Goal: Task Accomplishment & Management: Manage account settings

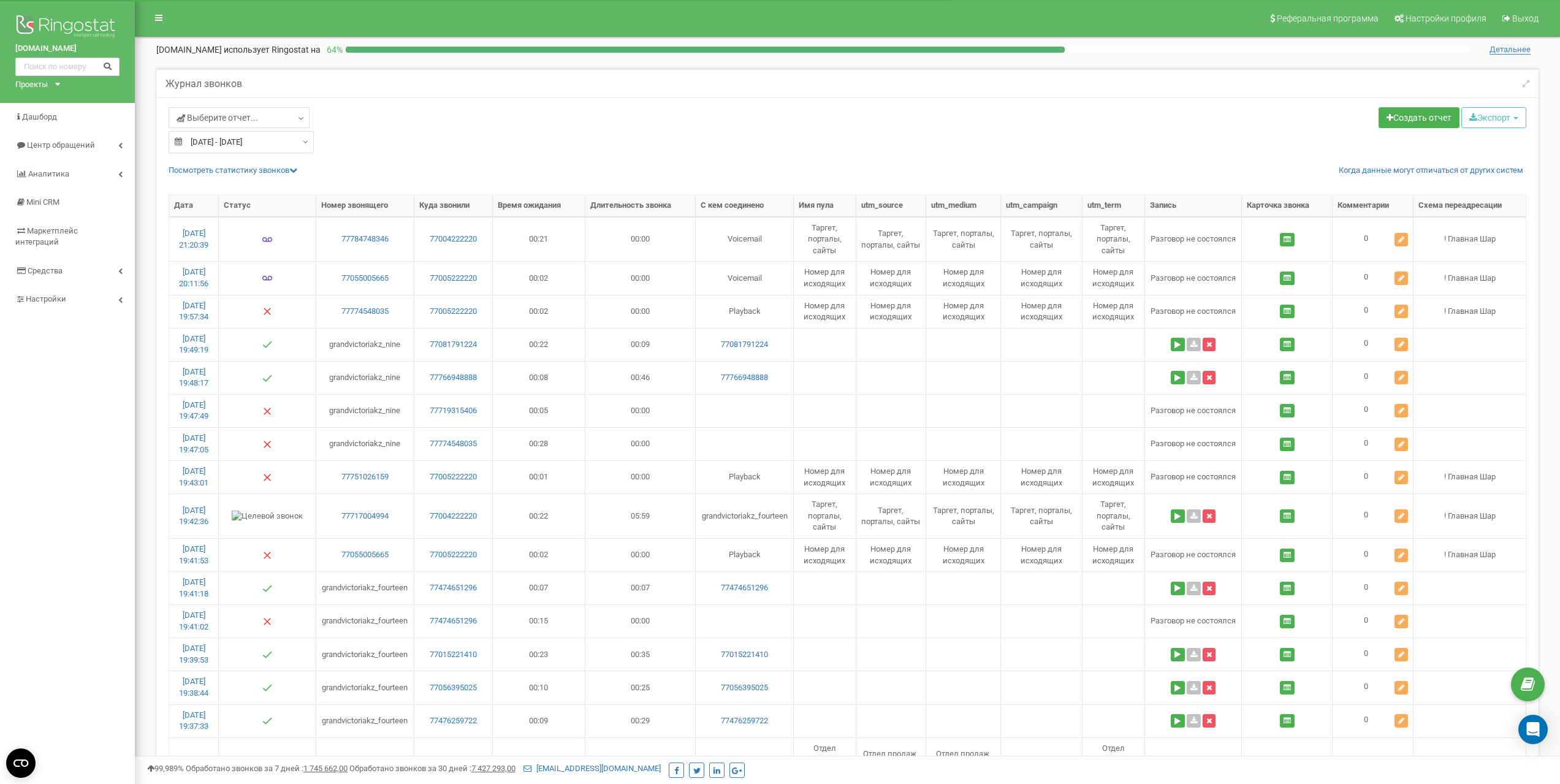
select select "50"
click at [63, 140] on span "Центр обращений" at bounding box center [54, 145] width 78 height 11
click at [63, 431] on span "Настройки" at bounding box center [46, 436] width 40 height 9
click at [66, 348] on span "Виртуальная АТС" at bounding box center [60, 353] width 65 height 11
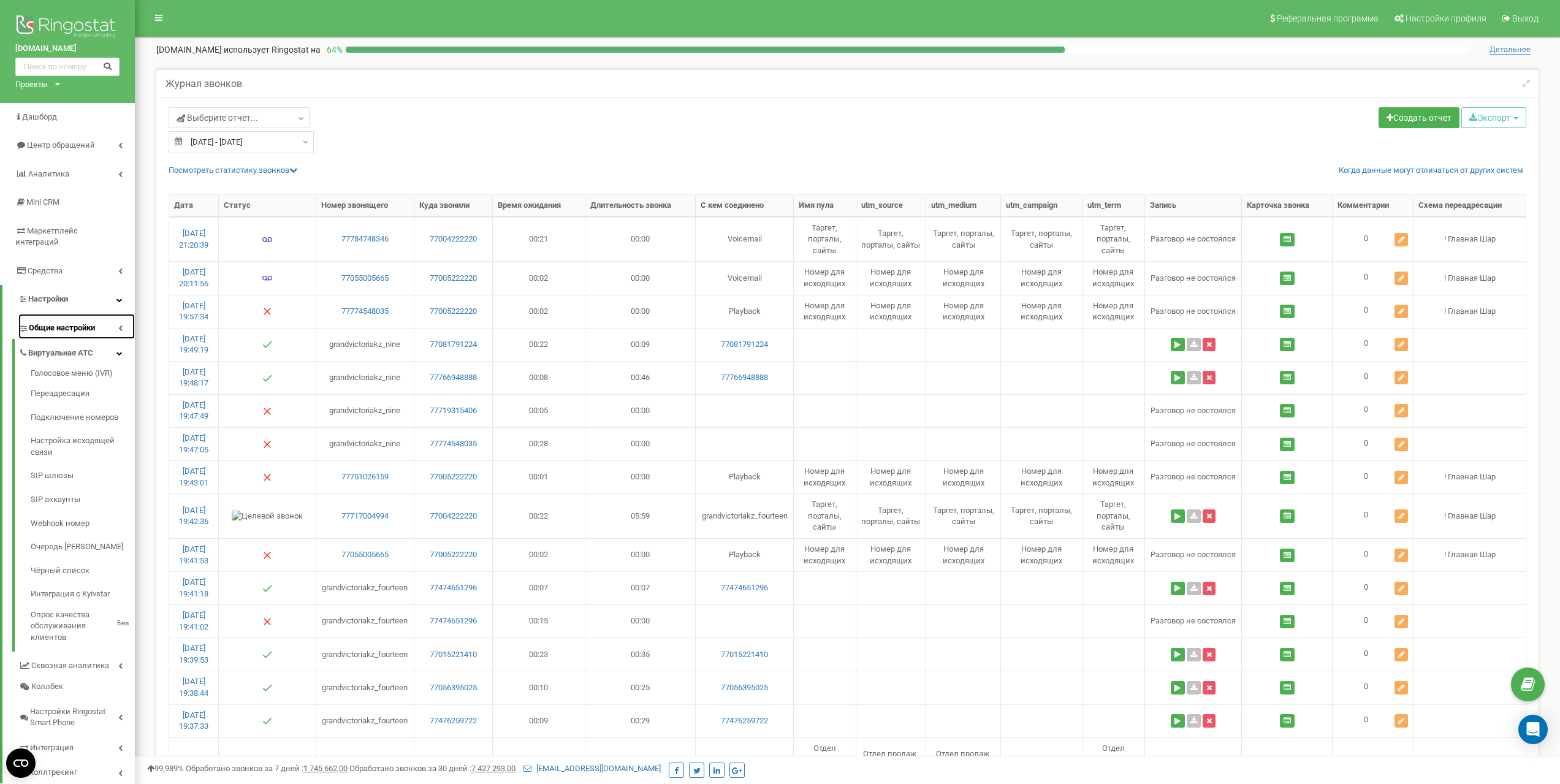
click at [66, 322] on span "Общие настройки" at bounding box center [61, 328] width 66 height 11
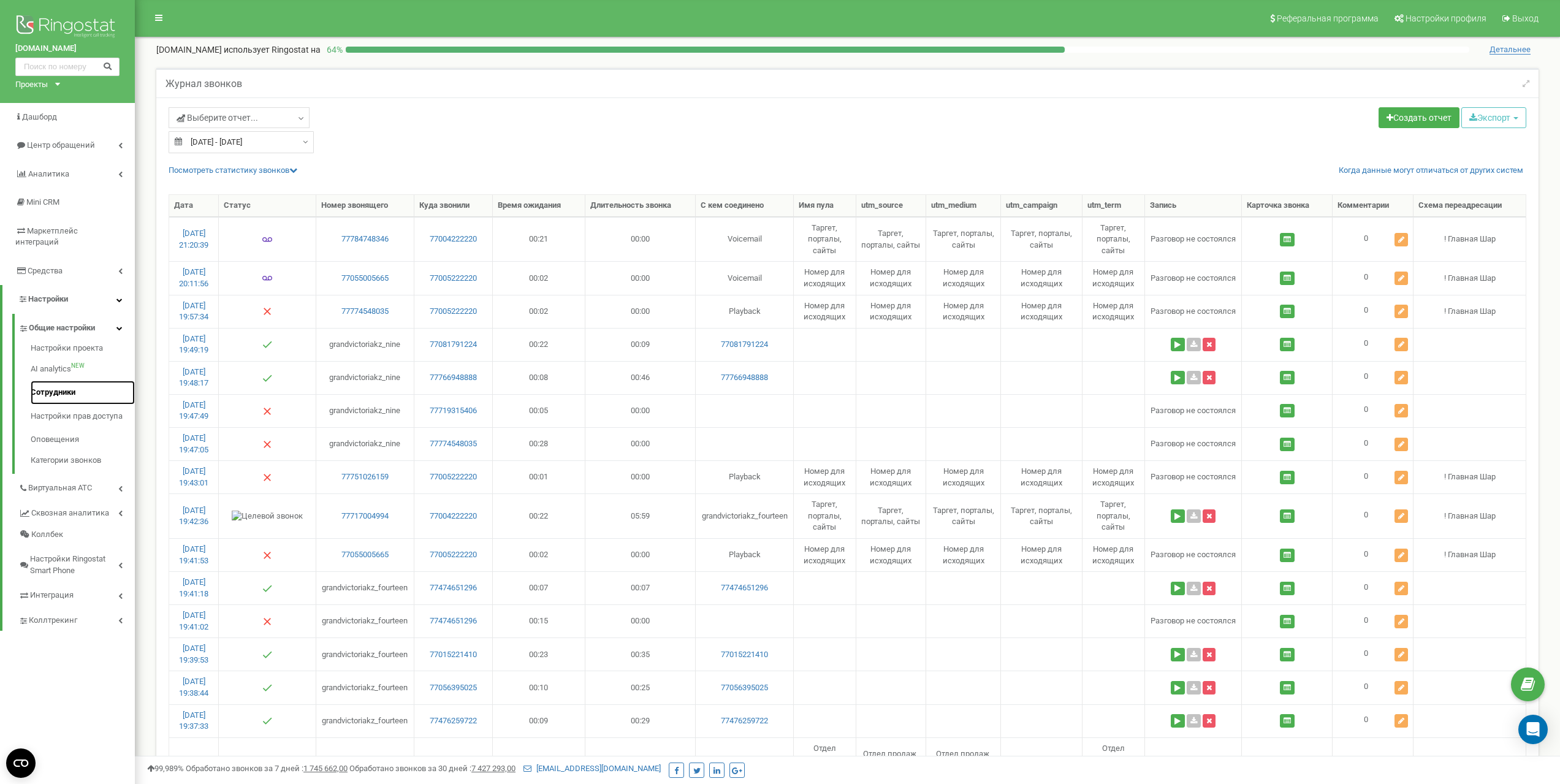
click at [63, 381] on link "Сотрудники" at bounding box center [83, 393] width 104 height 24
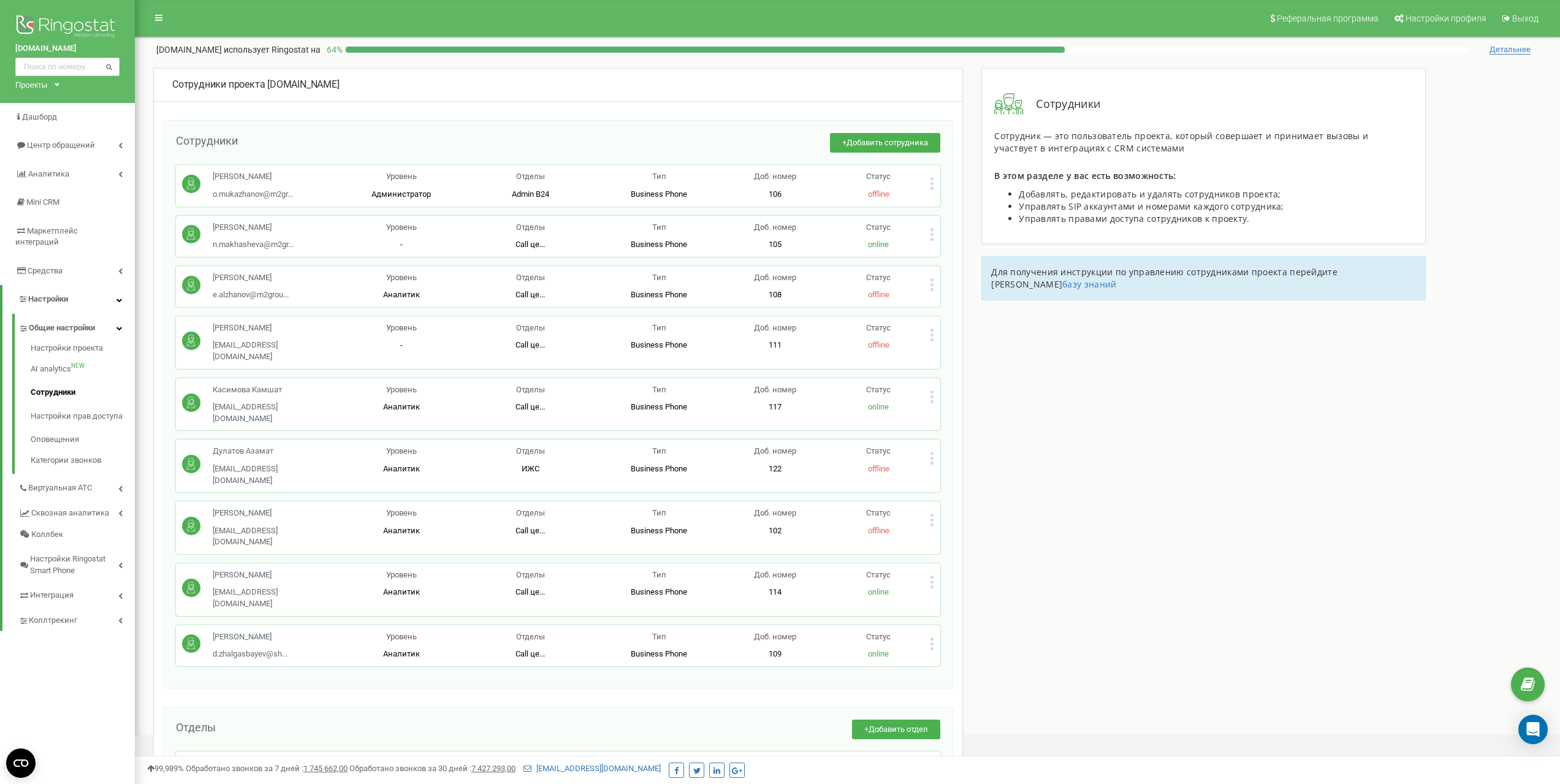
click at [932, 456] on icon at bounding box center [932, 458] width 3 height 3
click at [959, 475] on span "Редактировать" at bounding box center [979, 479] width 63 height 8
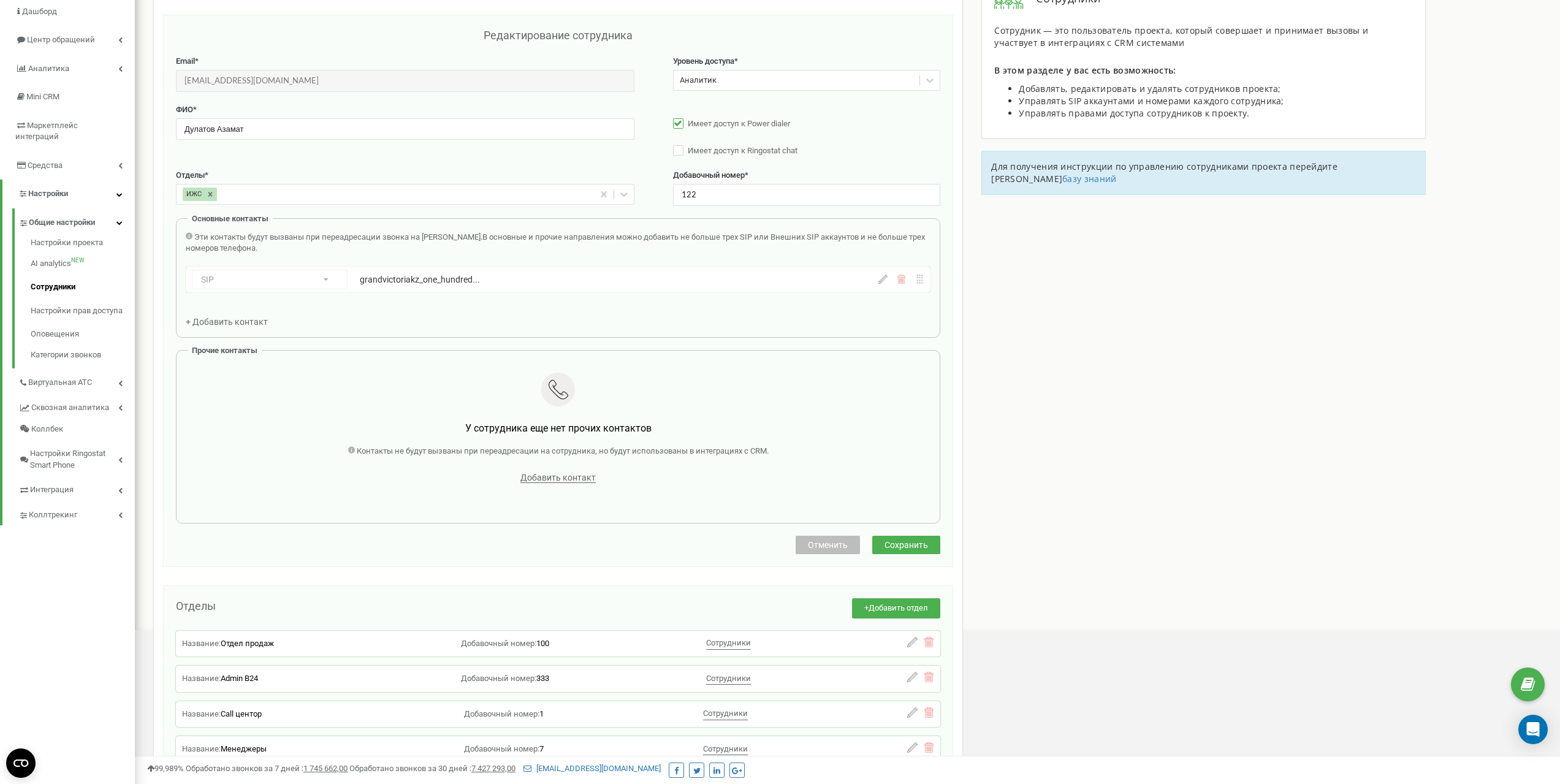
scroll to position [122, 0]
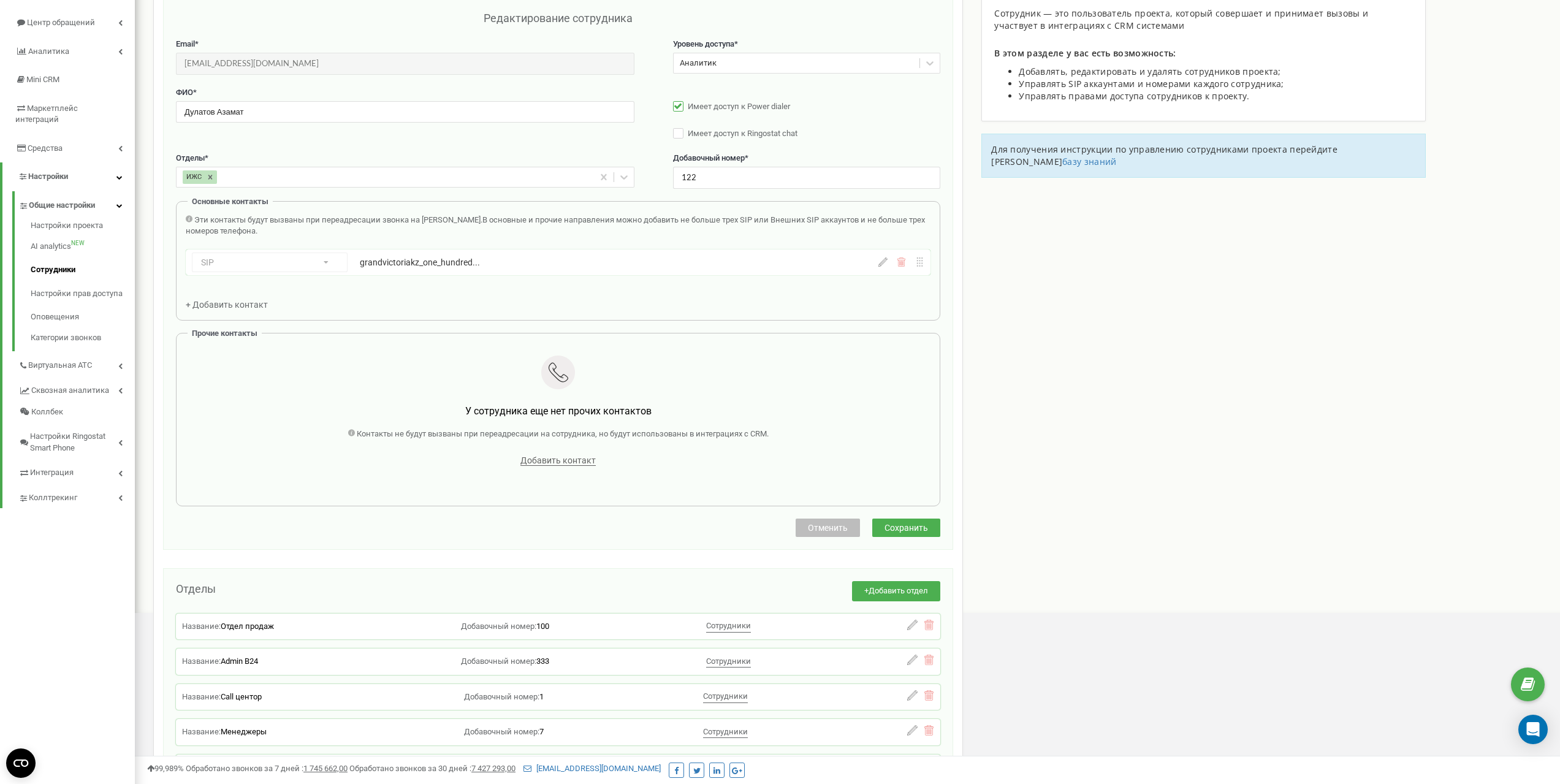
click at [884, 268] on div "SIP Номер телефона SIP Внешний SIP grandvictoriakz_one_hundred... grandvictoria…" at bounding box center [558, 262] width 745 height 26
click at [884, 263] on icon at bounding box center [883, 262] width 9 height 9
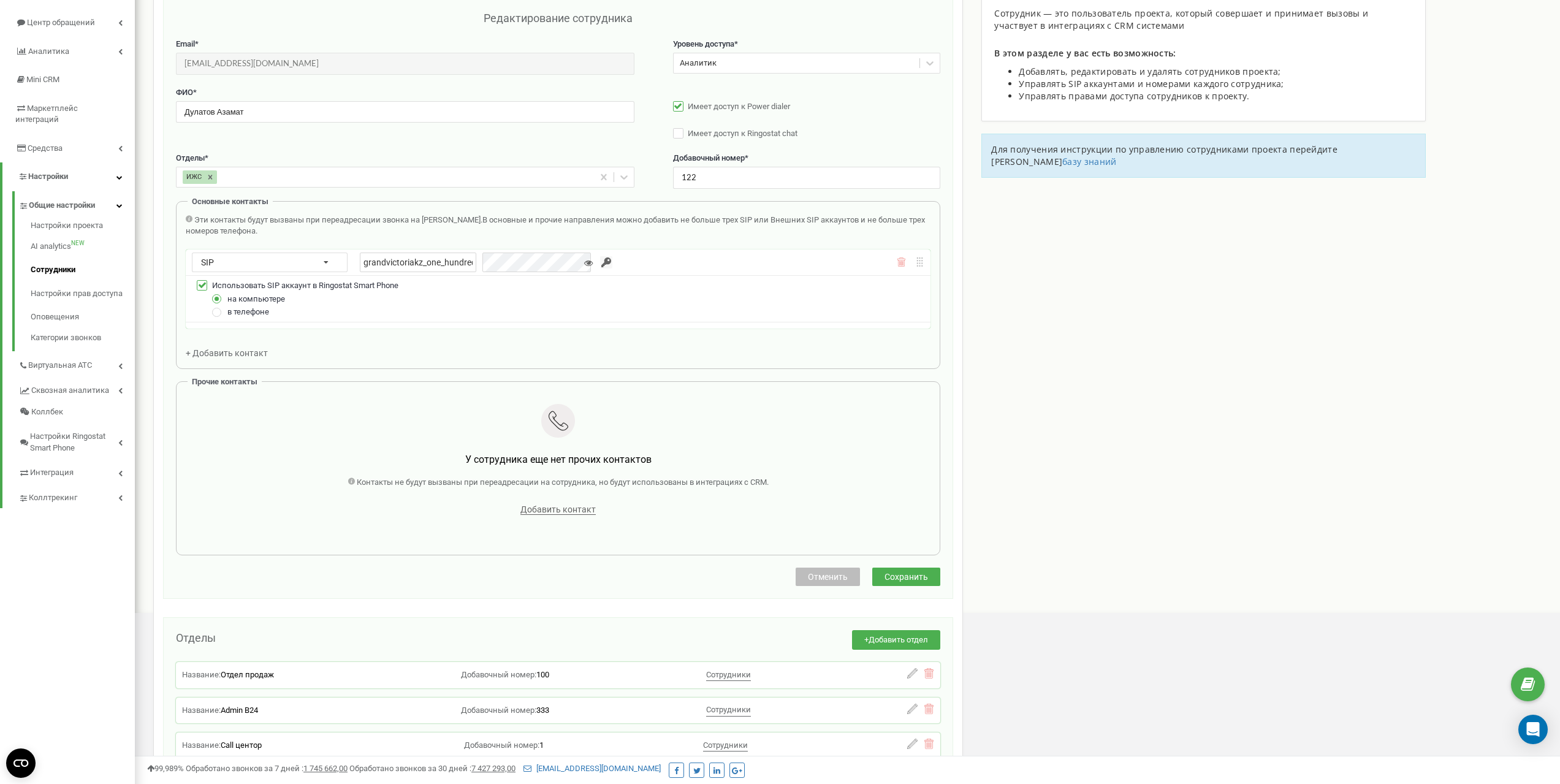
click at [235, 312] on span "в телефоне" at bounding box center [248, 312] width 41 height 9
click at [219, 307] on label at bounding box center [217, 307] width 11 height 0
click at [0, 0] on input "в телефоне" at bounding box center [0, 0] width 0 height 0
click at [584, 263] on icon at bounding box center [588, 263] width 9 height 9
click at [584, 265] on icon at bounding box center [588, 263] width 9 height 9
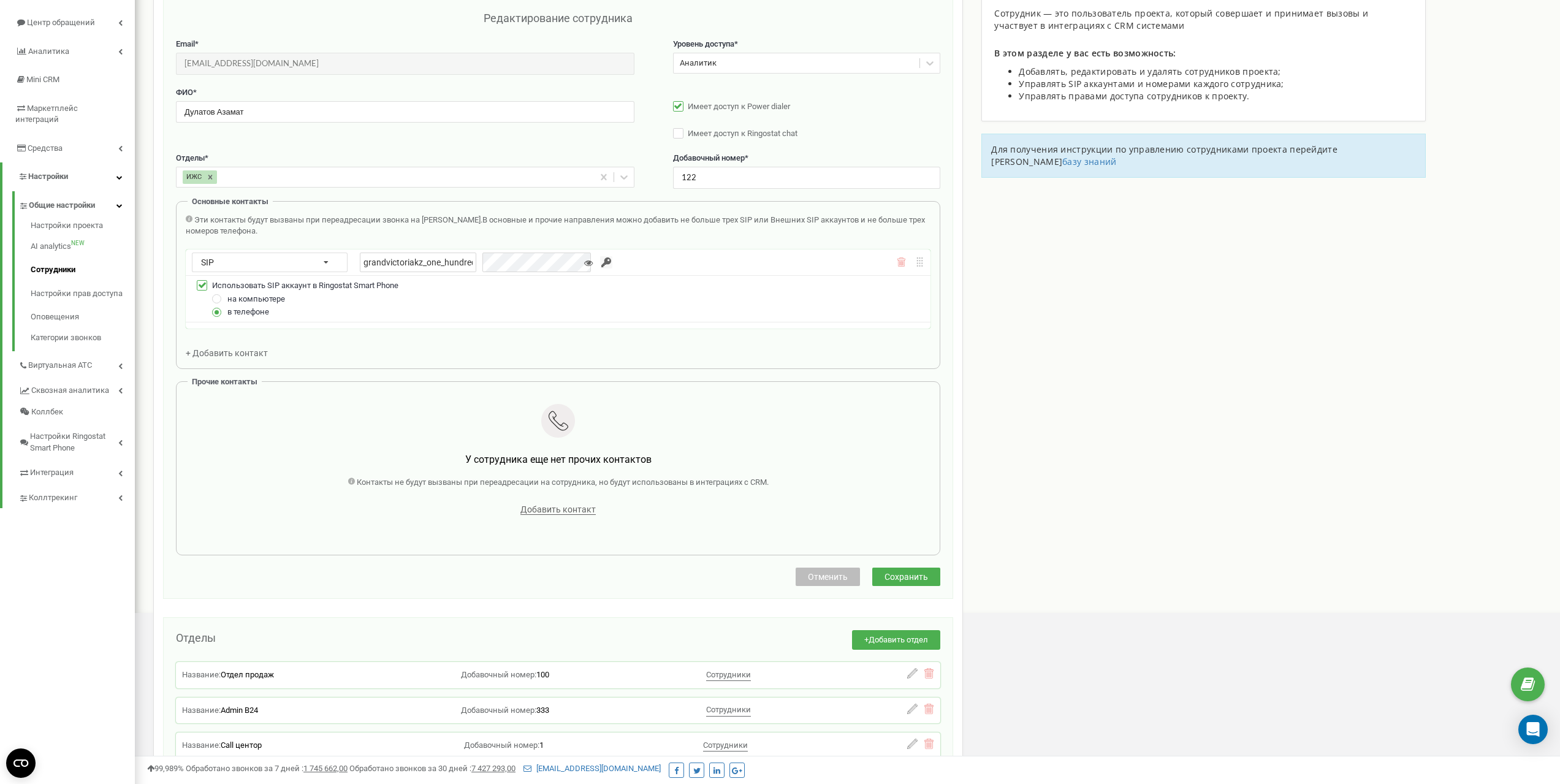
click at [600, 263] on input "button" at bounding box center [606, 262] width 12 height 12
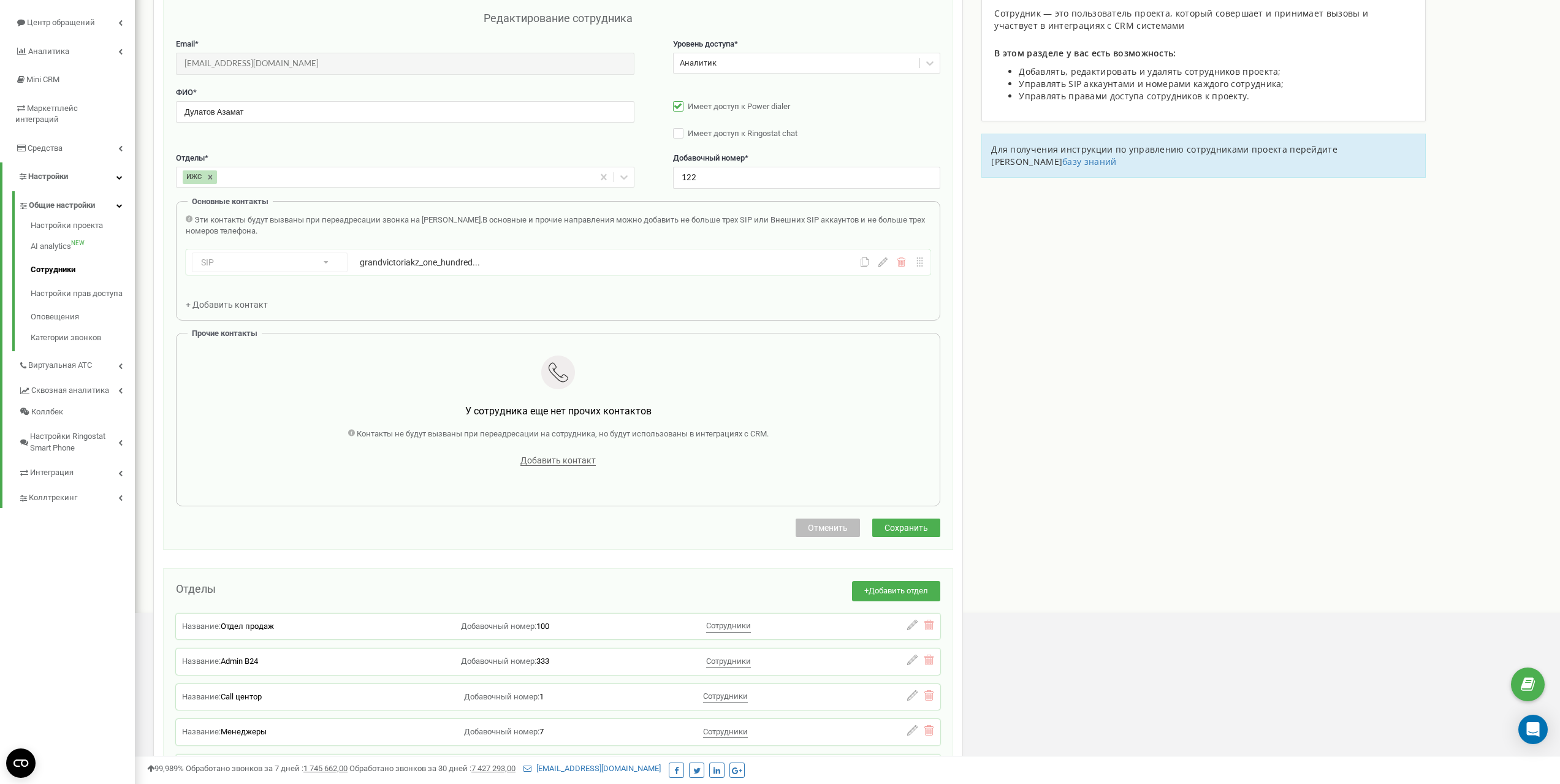
click at [880, 264] on icon at bounding box center [883, 262] width 9 height 9
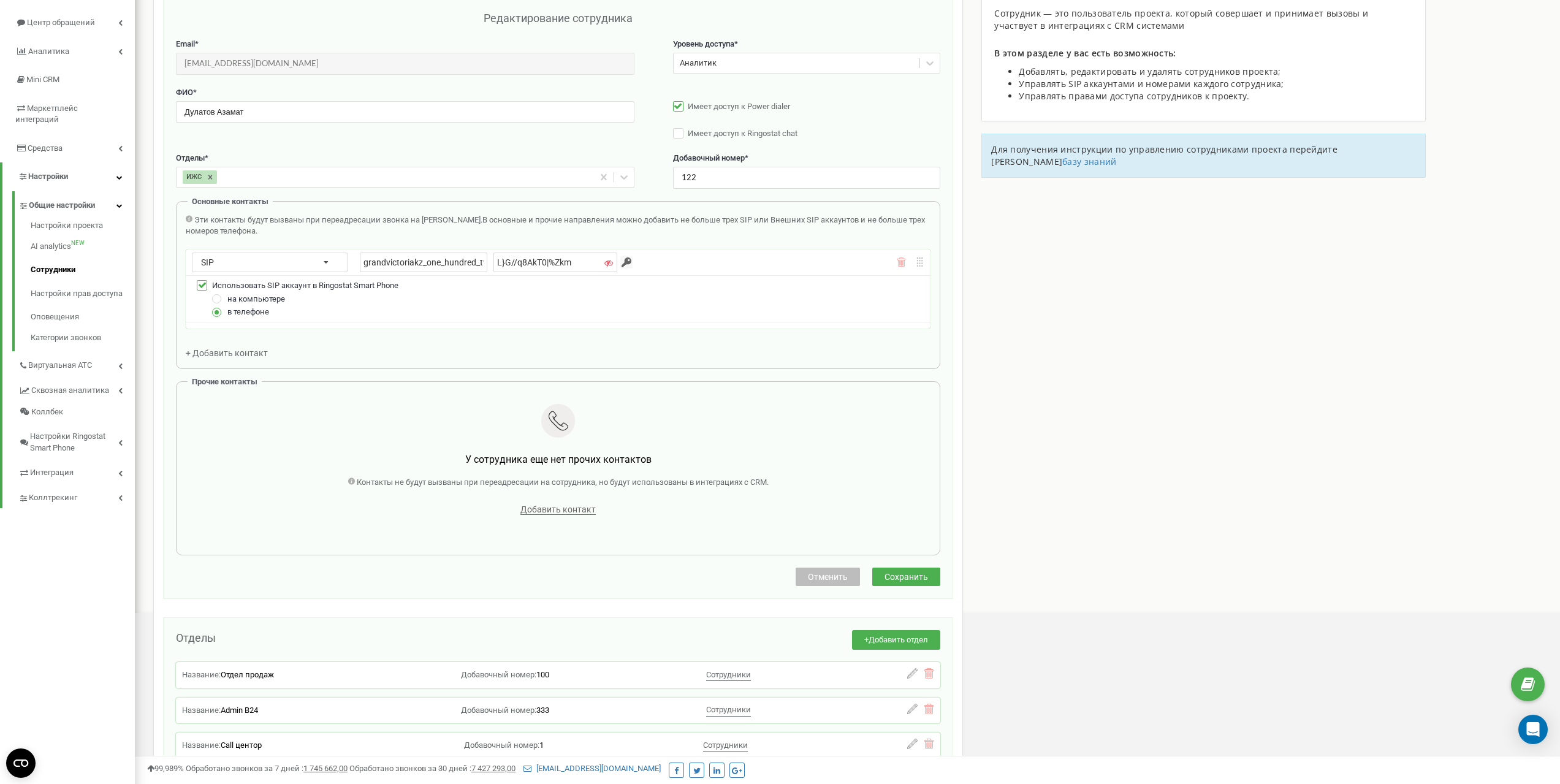
drag, startPoint x: 559, startPoint y: 261, endPoint x: 475, endPoint y: 261, distance: 84.0
click at [475, 261] on div "grandvictoriakz_one_hundred_twenty_two L}G//q8AkT0|%Zkm" at bounding box center [488, 262] width 257 height 19
paste input "]u{b$_8Wb1ee^2.W"
type input "]u{b$_8Wb1ee^2.W"
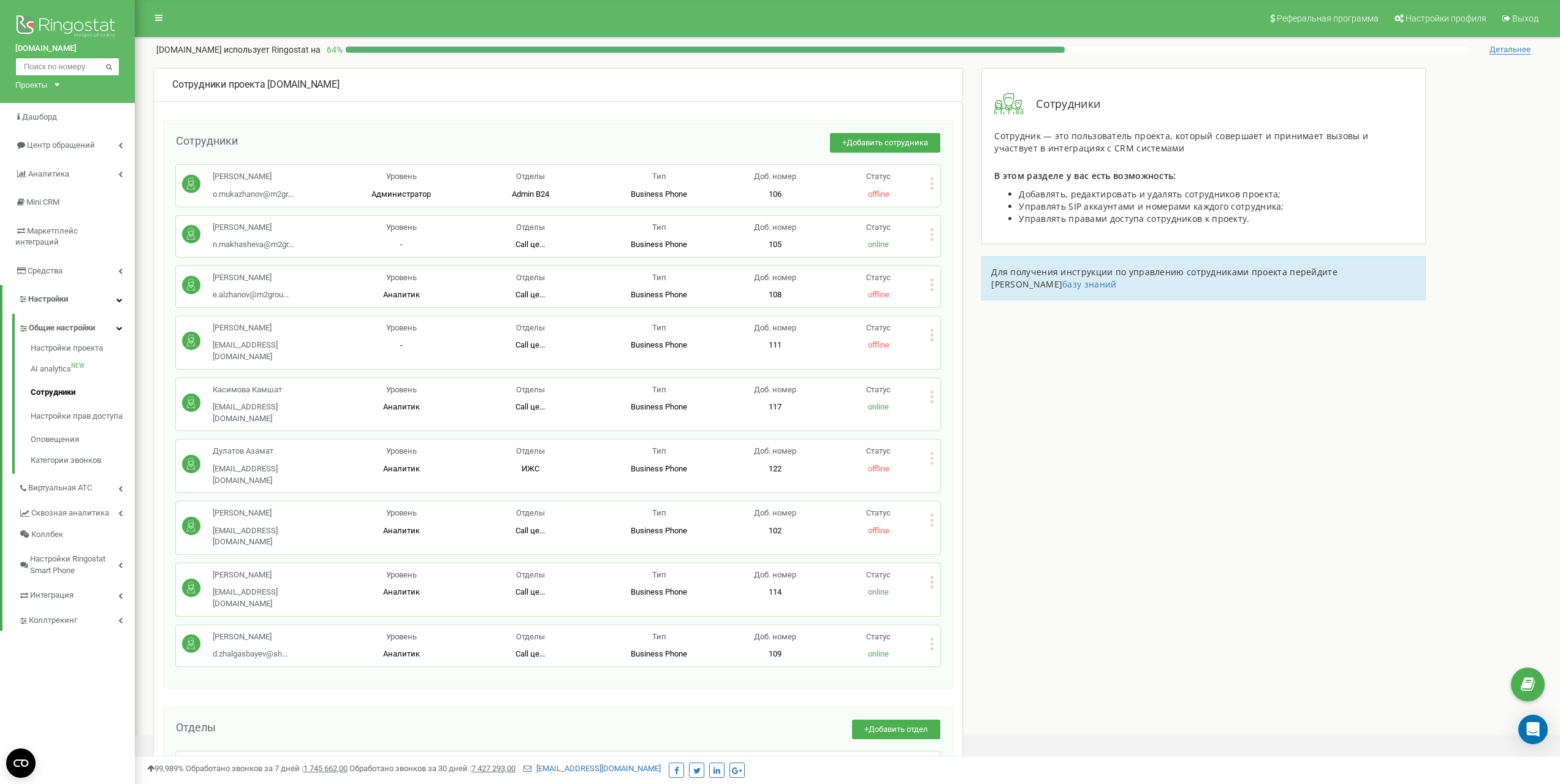
click at [46, 68] on input "text" at bounding box center [68, 67] width 104 height 19
paste input "77779864873"
type input "77779864873"
click at [110, 70] on icon at bounding box center [109, 66] width 7 height 5
